Goal: Find specific page/section: Find specific page/section

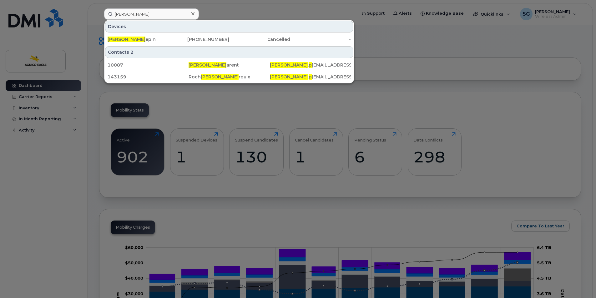
click at [193, 12] on icon at bounding box center [192, 13] width 3 height 5
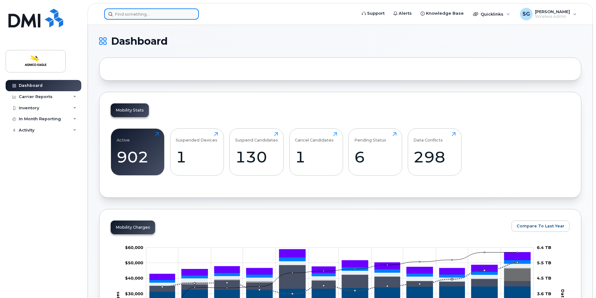
click at [191, 14] on div at bounding box center [151, 13] width 95 height 11
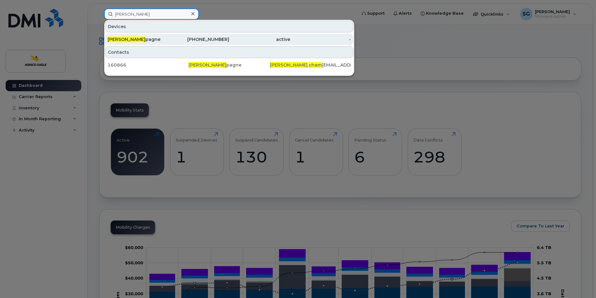
type input "yanick cham"
click at [152, 41] on div "Yanick Cham pagne" at bounding box center [138, 39] width 61 height 6
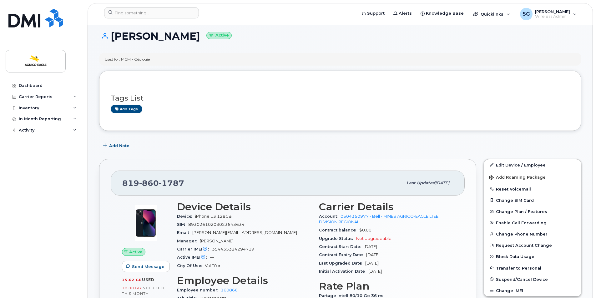
scroll to position [6, 0]
click at [160, 12] on input at bounding box center [151, 12] width 95 height 11
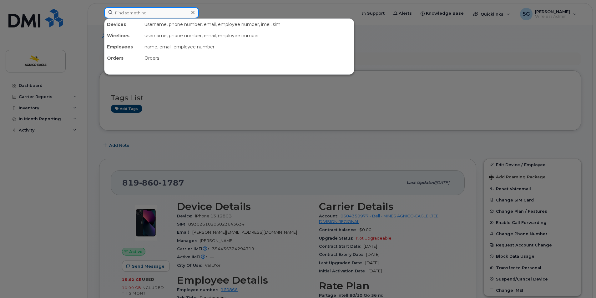
paste input "[PERSON_NAME]"
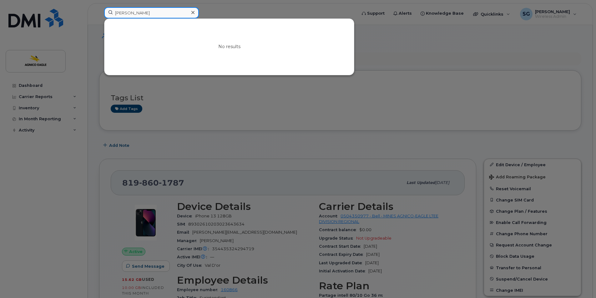
type input "[PERSON_NAME]"
click at [194, 12] on icon at bounding box center [192, 12] width 3 height 3
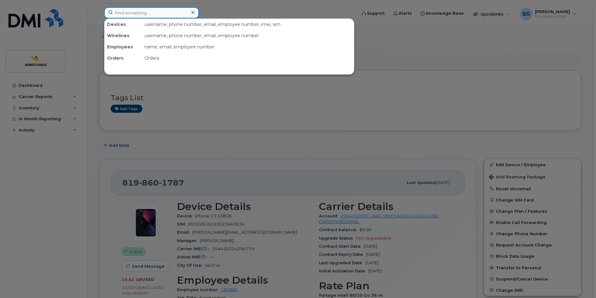
click at [129, 12] on input at bounding box center [151, 12] width 95 height 11
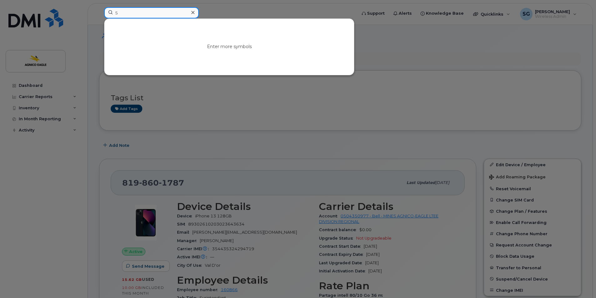
type input "5"
drag, startPoint x: 193, startPoint y: 11, endPoint x: 8, endPoint y: 71, distance: 195.2
click at [192, 12] on icon at bounding box center [192, 12] width 3 height 5
